Goal: Communication & Community: Connect with others

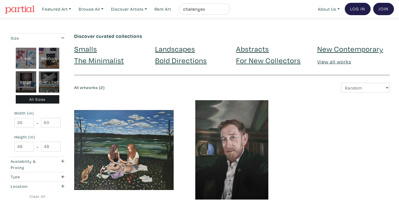
click at [88, 49] on link "Smalls" at bounding box center [85, 49] width 23 height 10
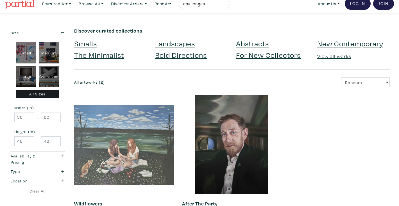
scroll to position [6, 0]
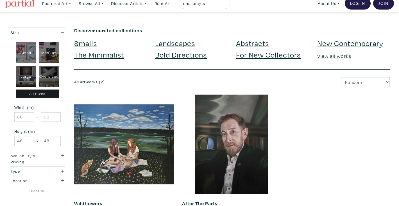
click at [161, 54] on link "Bold Directions" at bounding box center [181, 55] width 52 height 10
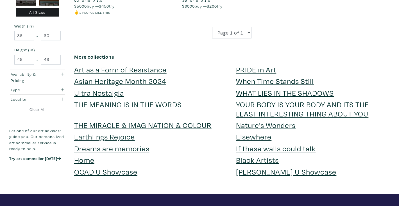
scroll to position [223, 0]
click at [117, 70] on link "Art as a Form of Resistance" at bounding box center [120, 69] width 92 height 10
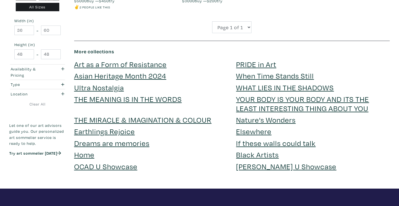
scroll to position [229, 0]
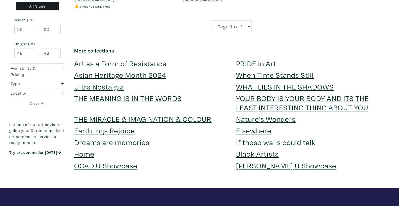
click at [111, 98] on link "THE MEANING IS IN THE WORDS" at bounding box center [128, 98] width 108 height 10
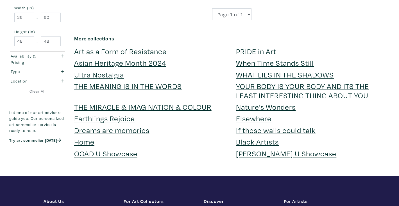
scroll to position [241, 0]
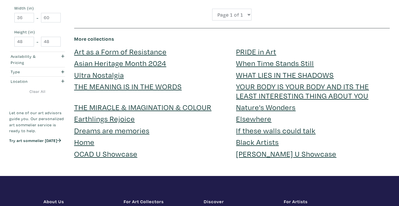
click at [254, 154] on link "[PERSON_NAME] U Showcase" at bounding box center [286, 154] width 100 height 10
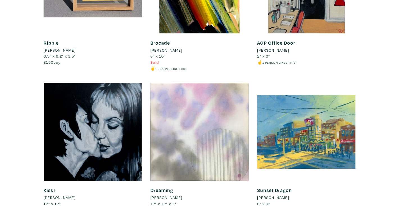
scroll to position [4137, 0]
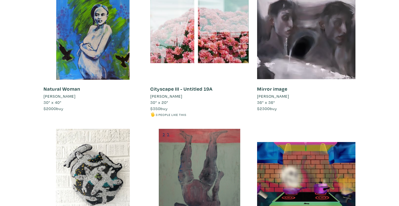
scroll to position [3132, 0]
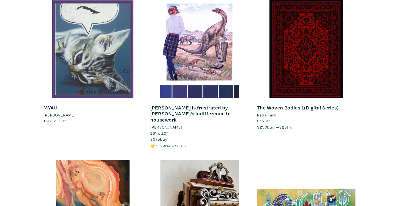
scroll to position [282, 0]
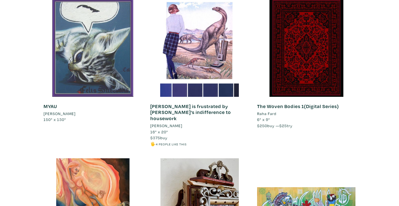
click at [117, 70] on div at bounding box center [93, 48] width 98 height 98
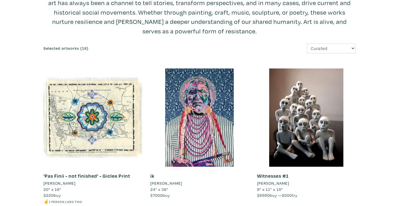
scroll to position [0, 0]
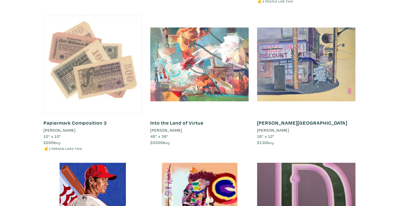
scroll to position [516, 0]
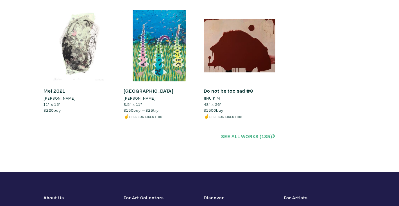
scroll to position [1250, 0]
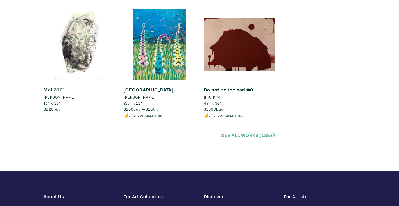
click at [245, 134] on link "See all works (135)" at bounding box center [248, 135] width 54 height 6
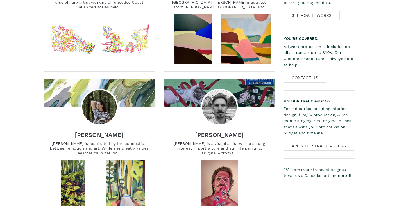
scroll to position [377, 0]
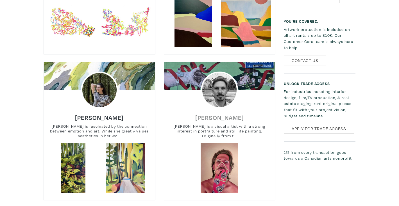
click at [210, 115] on h6 "Kirk Gower" at bounding box center [219, 118] width 49 height 8
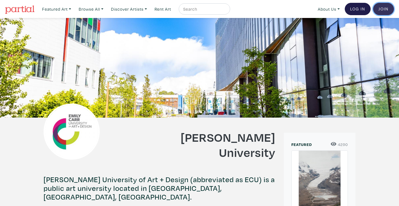
click at [385, 9] on link "Join the Community" at bounding box center [383, 9] width 21 height 12
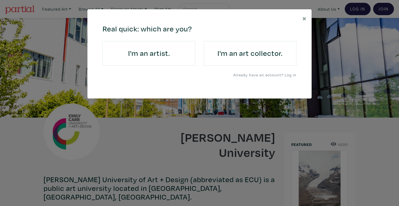
click at [150, 48] on link "I'm an artist." at bounding box center [149, 53] width 93 height 25
click at [150, 49] on link "I'm an artist." at bounding box center [149, 53] width 93 height 25
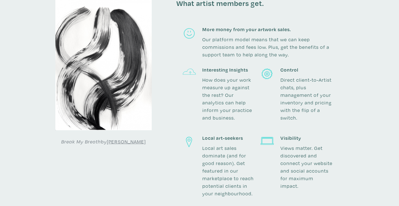
scroll to position [329, 0]
click at [197, 84] on div at bounding box center [189, 96] width 26 height 56
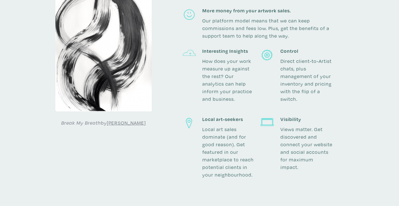
scroll to position [347, 0]
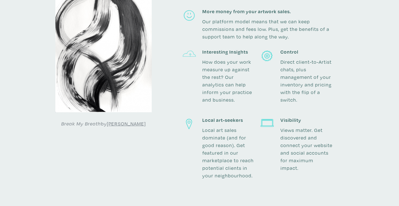
click at [188, 84] on div at bounding box center [189, 79] width 26 height 56
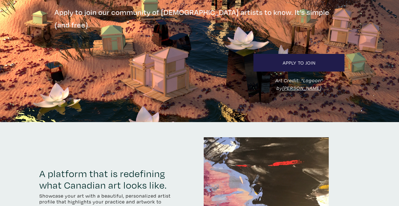
scroll to position [0, 0]
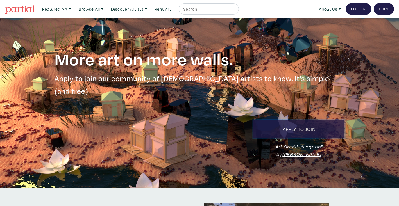
click at [296, 120] on link "Apply to Join" at bounding box center [298, 129] width 91 height 18
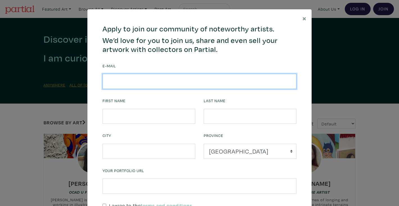
click at [108, 81] on input "email" at bounding box center [200, 81] width 194 height 15
type input "antoinette.herivel@gmail.com"
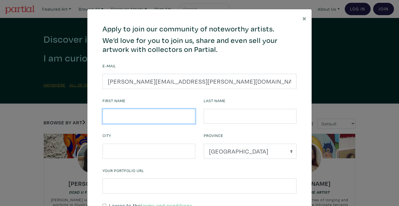
click at [115, 116] on input "text" at bounding box center [149, 116] width 93 height 15
type input "Antoinette"
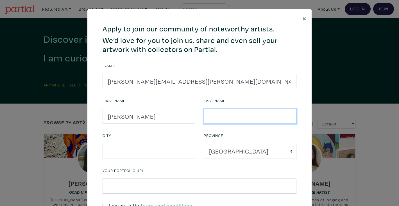
click at [210, 117] on input "text" at bounding box center [250, 116] width 93 height 15
type input "Hérivel"
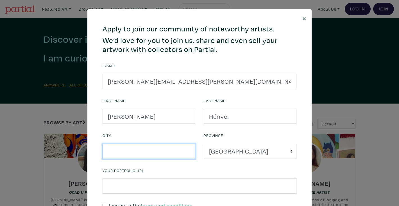
click at [116, 151] on input "text" at bounding box center [149, 151] width 93 height 15
type input "Vancouver"
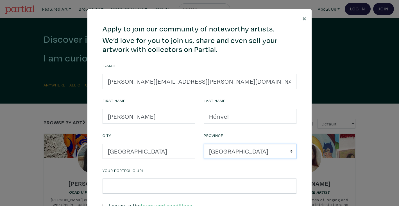
click at [290, 152] on select "Alberta British Columbia Manitoba New Brunswick Newfoundland and Labrador Nova …" at bounding box center [250, 151] width 93 height 15
select select "British Columbia"
click at [204, 144] on select "Alberta British Columbia Manitoba New Brunswick Newfoundland and Labrador Nova …" at bounding box center [250, 151] width 93 height 15
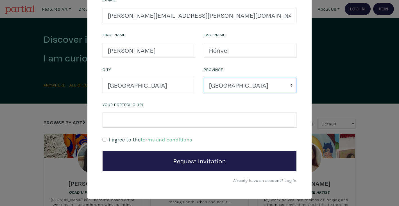
scroll to position [68, 0]
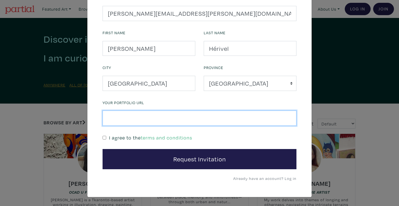
click at [113, 114] on input "text" at bounding box center [200, 118] width 194 height 15
type input "antoinetteherivel.com"
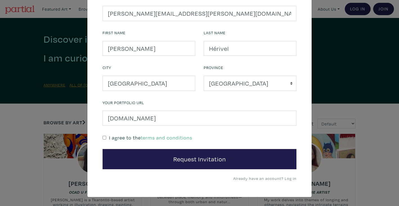
click at [105, 138] on input "checkbox" at bounding box center [105, 138] width 4 height 4
checkbox input "true"
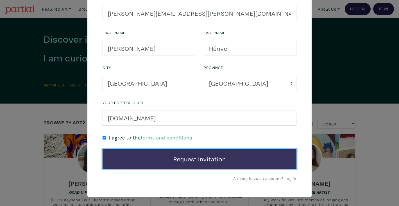
click at [188, 160] on button "Request Invitation" at bounding box center [200, 159] width 194 height 20
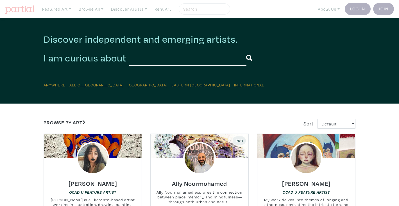
click at [177, 188] on div "Ally Noormohamed Ally Noormohamed explores the connection between place, memory…" at bounding box center [199, 192] width 106 height 35
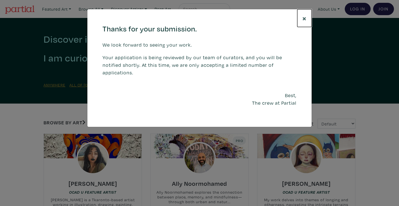
click at [304, 17] on span "×" at bounding box center [304, 18] width 4 height 10
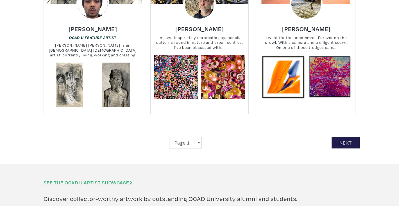
scroll to position [1306, 0]
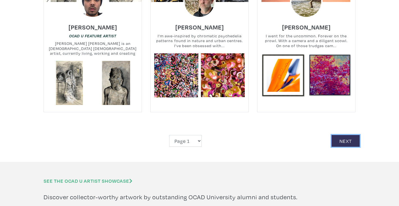
click at [345, 135] on link "Next" at bounding box center [346, 141] width 28 height 12
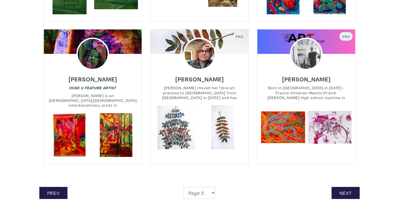
scroll to position [1265, 0]
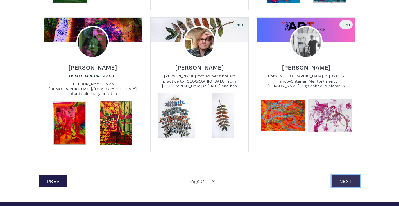
click at [347, 175] on link "Next" at bounding box center [346, 181] width 28 height 12
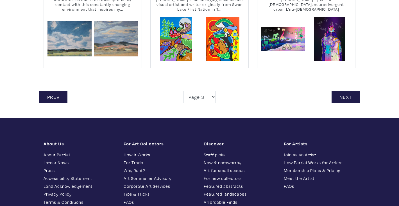
scroll to position [1328, 0]
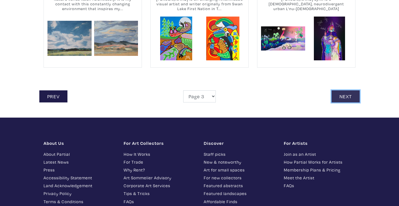
click at [343, 96] on link "Next" at bounding box center [346, 96] width 28 height 12
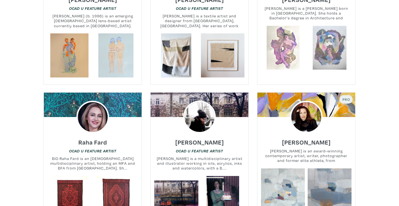
scroll to position [329, 0]
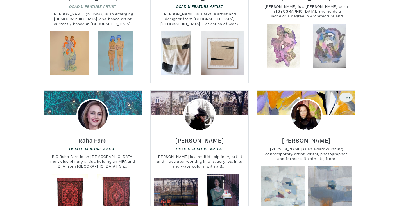
click at [85, 6] on em "OCAD U Feature Artist" at bounding box center [92, 6] width 47 height 4
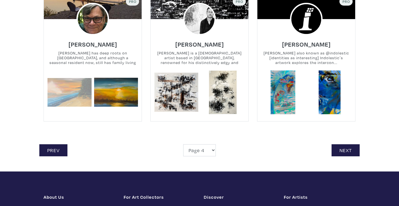
scroll to position [1275, 0]
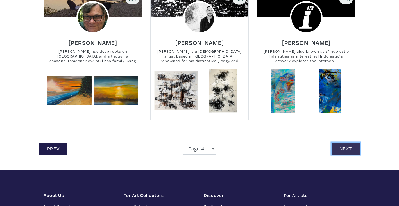
click at [343, 143] on link "Next" at bounding box center [346, 149] width 28 height 12
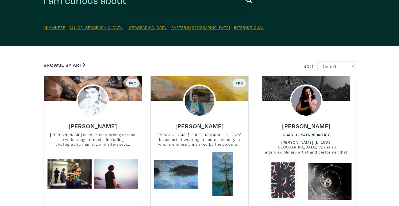
scroll to position [0, 0]
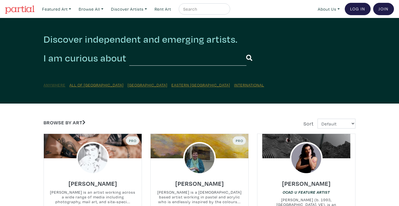
click at [58, 85] on u "Anywhere" at bounding box center [55, 84] width 22 height 5
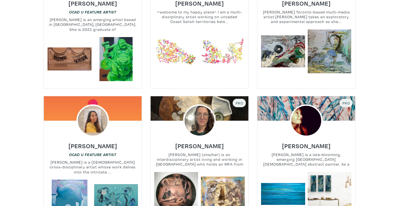
scroll to position [180, 0]
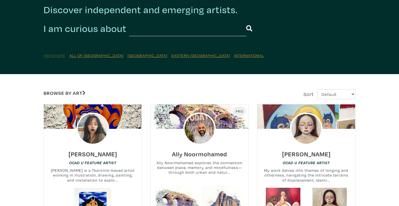
scroll to position [30, 0]
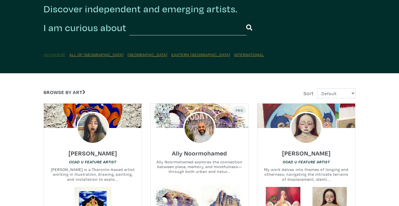
click at [52, 55] on u "Anywhere" at bounding box center [55, 54] width 22 height 5
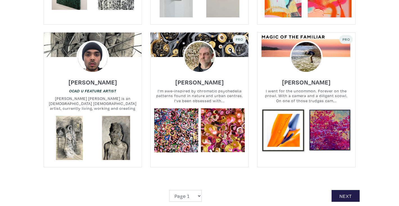
scroll to position [1252, 0]
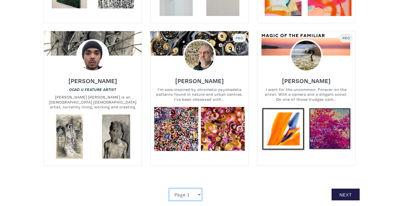
click at [200, 189] on select "Page 1 Page 2 Page 3 Page 4 Page 5 Page 6 Page 7 Page 8 Page 9 Page 10 Page 11 …" at bounding box center [185, 195] width 33 height 12
click at [348, 189] on link "Next" at bounding box center [346, 195] width 28 height 12
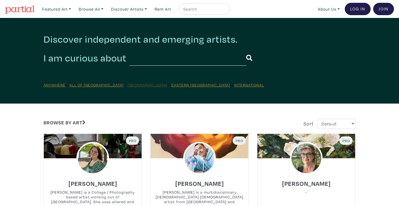
click at [128, 85] on u "[GEOGRAPHIC_DATA]" at bounding box center [148, 84] width 40 height 5
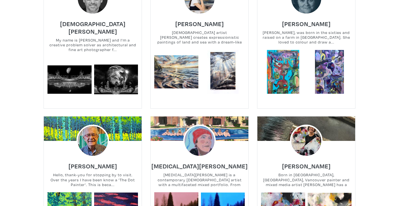
scroll to position [1931, 0]
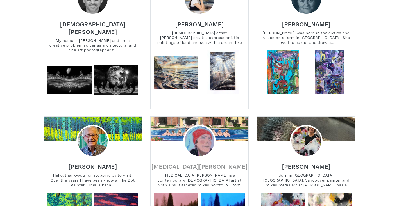
click at [193, 163] on h6 "Alli van Gruen" at bounding box center [199, 167] width 96 height 8
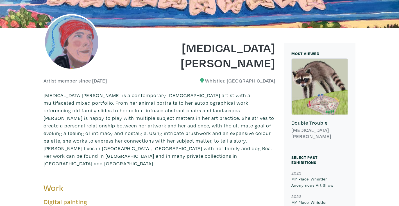
scroll to position [89, 0]
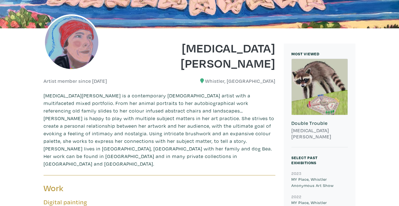
click at [204, 140] on p "[MEDICAL_DATA][PERSON_NAME] is a contemporary [DEMOGRAPHIC_DATA] artist with a …" at bounding box center [160, 130] width 232 height 76
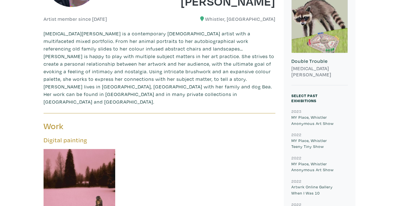
scroll to position [0, 0]
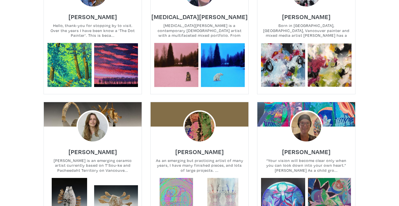
scroll to position [2079, 0]
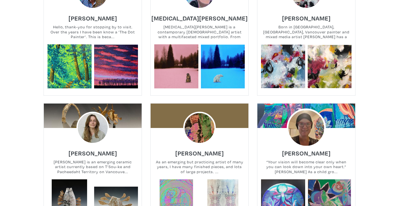
click at [304, 110] on img at bounding box center [306, 127] width 39 height 39
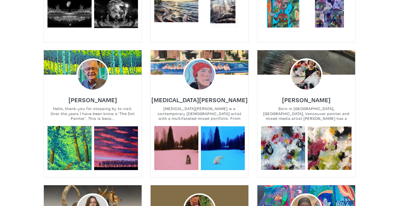
scroll to position [1977, 0]
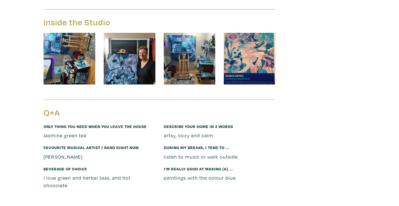
scroll to position [787, 0]
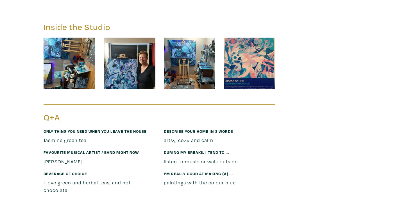
scroll to position [787, 0]
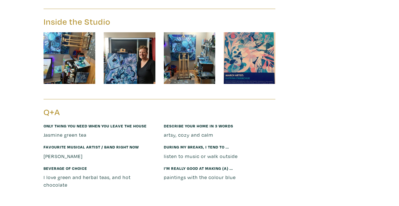
click at [133, 107] on h3 "Q+A" at bounding box center [100, 112] width 112 height 11
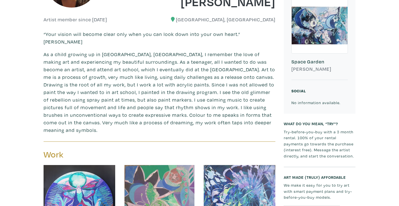
scroll to position [0, 0]
